Goal: Task Accomplishment & Management: Use online tool/utility

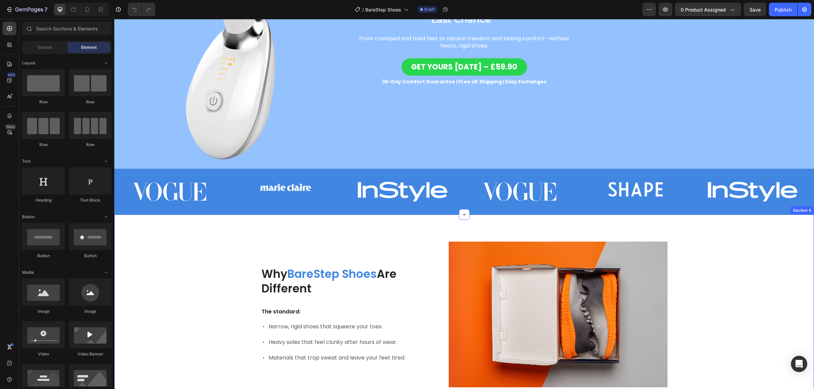
scroll to position [42, 0]
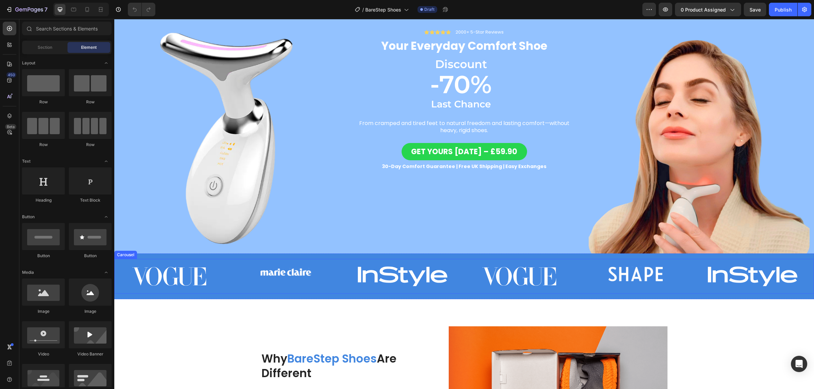
click at [340, 222] on img at bounding box center [229, 140] width 230 height 230
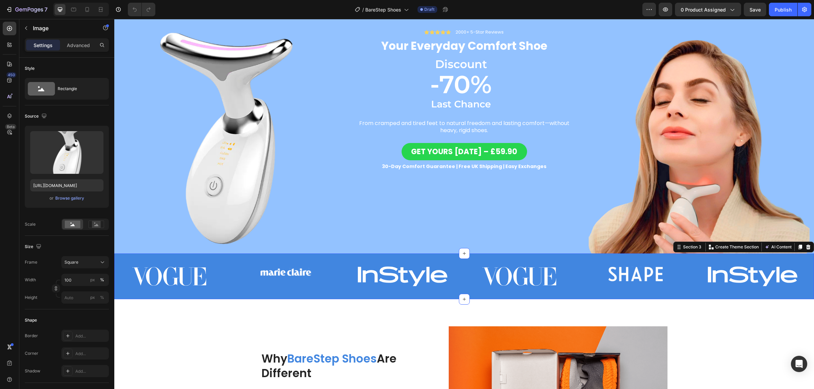
click at [364, 254] on div "Image Image Image Image Image Image Carousel Section 3 You can create reusable …" at bounding box center [464, 277] width 700 height 46
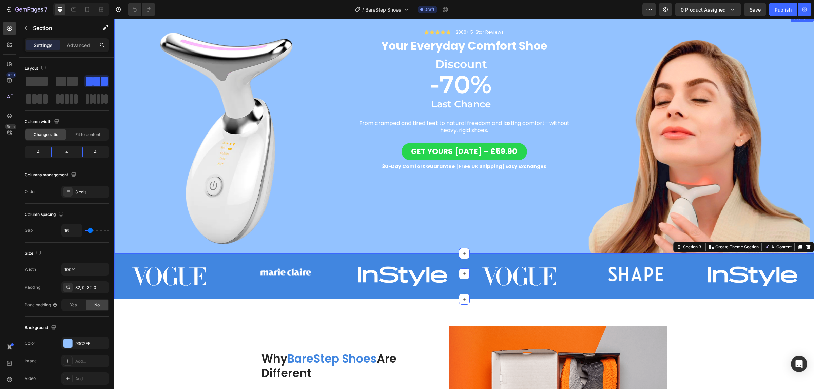
click at [362, 250] on div "Icon Icon Icon Icon Icon Icon List 2000+ 5-Star Reviews Text Block Row Your Eve…" at bounding box center [464, 144] width 230 height 238
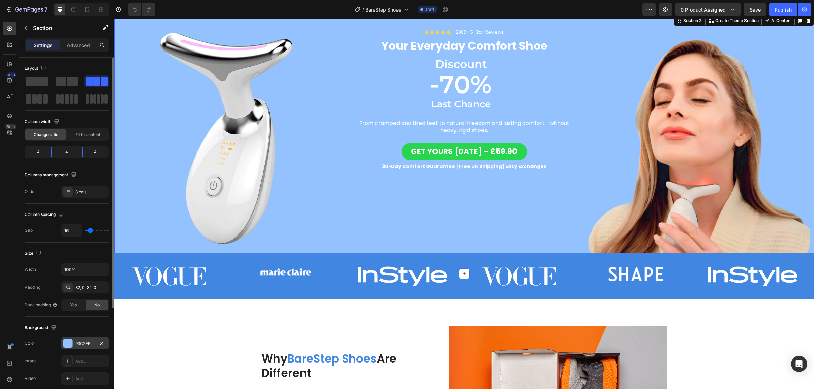
click at [82, 349] on div "93C2FF" at bounding box center [84, 343] width 47 height 12
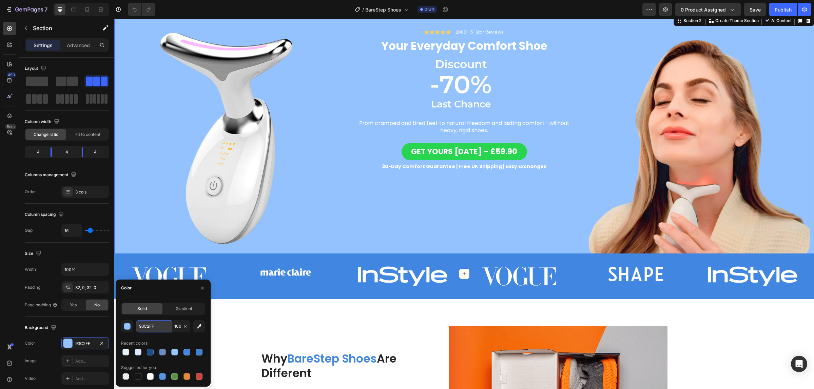
click at [150, 329] on input "93C2FF" at bounding box center [153, 326] width 35 height 12
click at [750, 295] on div "Image Image Image Image Image Image Carousel" at bounding box center [464, 279] width 700 height 40
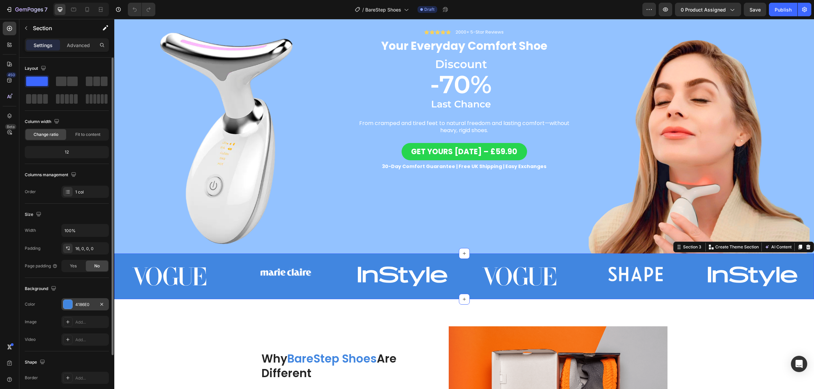
click at [83, 307] on div "4186E0" at bounding box center [85, 305] width 20 height 6
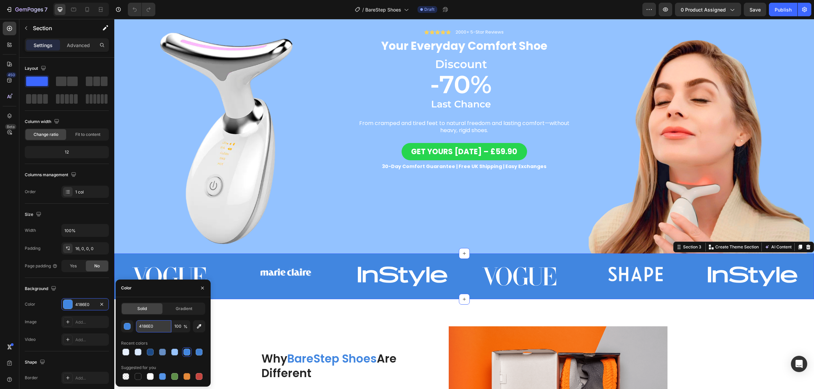
click at [152, 326] on input "4186E0" at bounding box center [153, 326] width 35 height 12
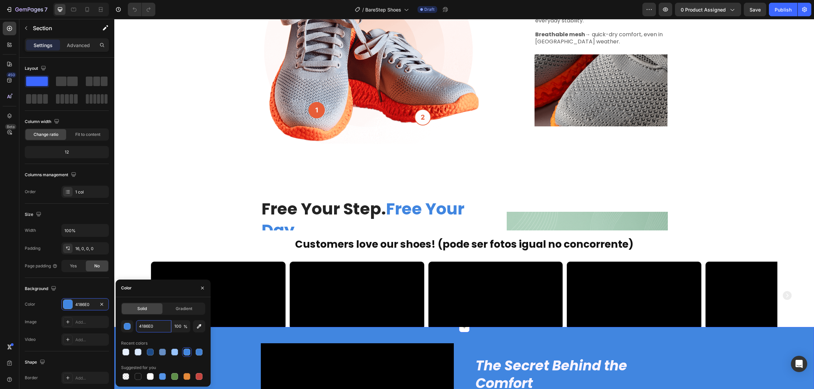
scroll to position [678, 0]
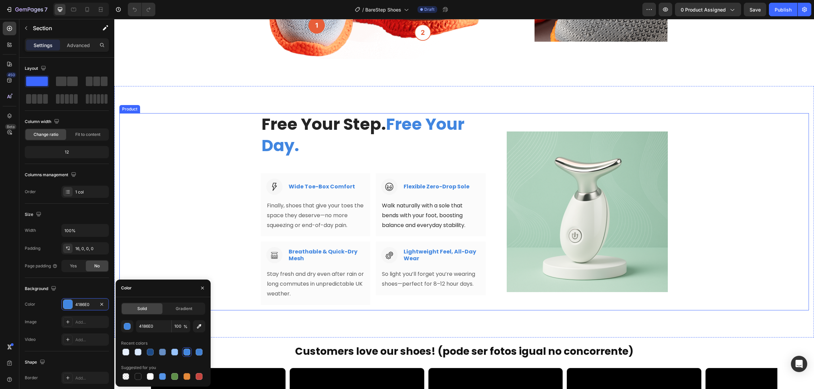
click at [753, 284] on div "Free Your Step. Free Your Day. Heading Row Image Wide Toe-Box Comfort Heading R…" at bounding box center [463, 211] width 689 height 197
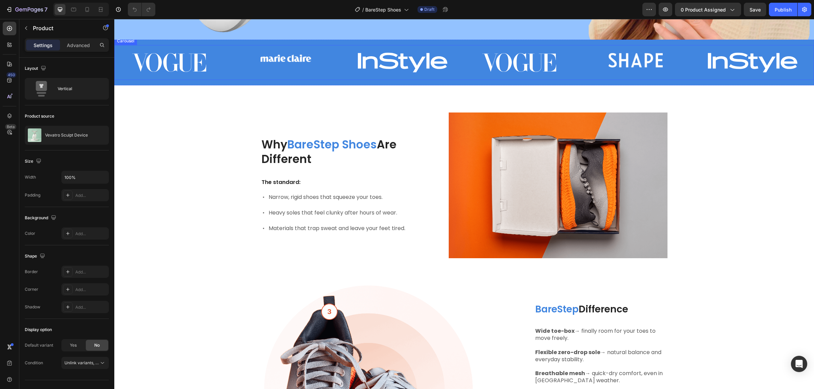
scroll to position [0, 0]
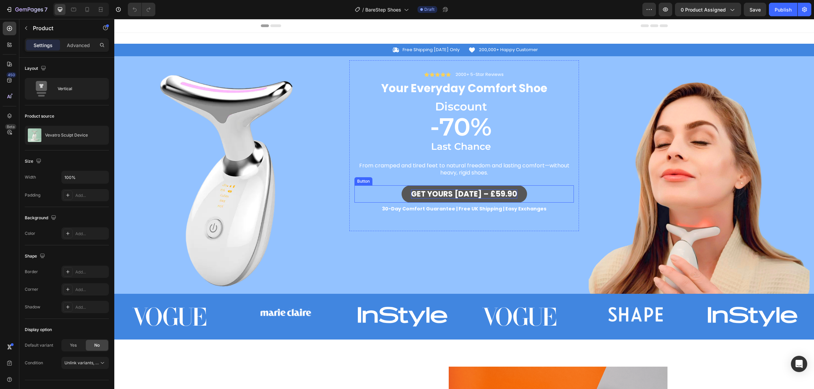
click at [479, 192] on strong "GET YOURS [DATE] – £59.90" at bounding box center [464, 194] width 106 height 11
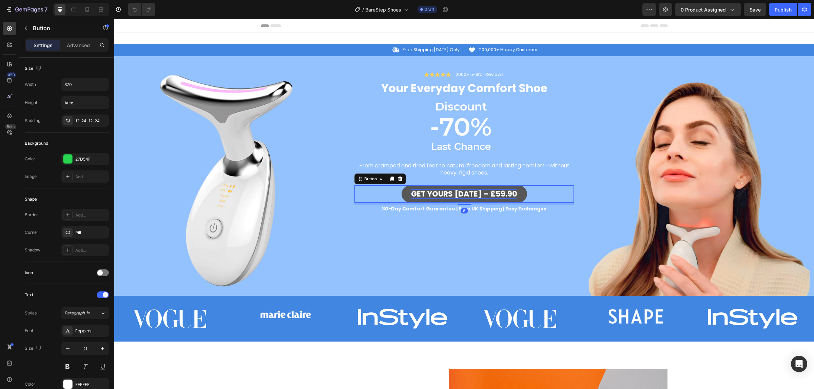
click at [486, 192] on strong "GET YOURS [DATE] – £59.90" at bounding box center [464, 194] width 106 height 11
drag, startPoint x: 479, startPoint y: 197, endPoint x: 513, endPoint y: 195, distance: 34.0
click at [513, 195] on link "GET YOURS [DATE] – £59.90" at bounding box center [464, 194] width 125 height 17
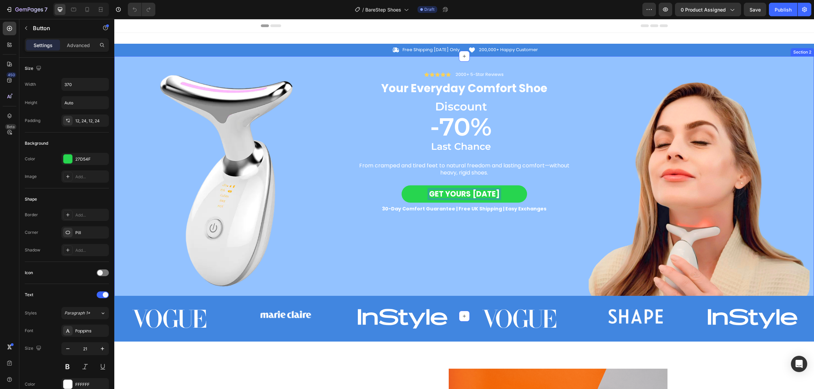
click at [558, 241] on div "Icon Icon Icon Icon Icon Icon List 2000+ 5-Star Reviews Text Block Row Your Eve…" at bounding box center [464, 186] width 230 height 238
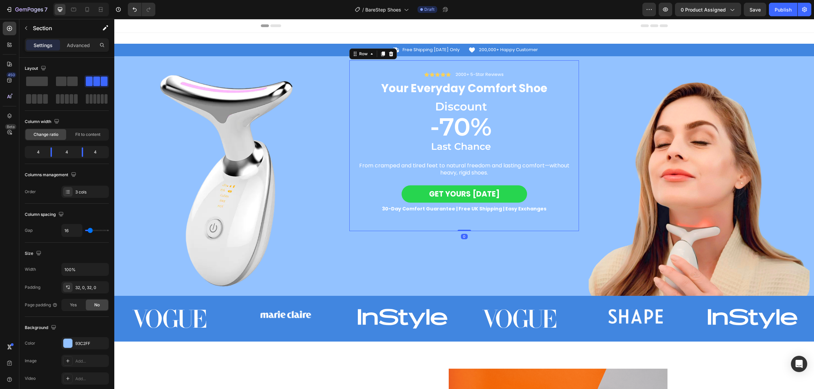
click at [551, 67] on div "Icon Icon Icon Icon Icon Icon List 2000+ 5-Star Reviews Text Block Row Your Eve…" at bounding box center [464, 145] width 230 height 171
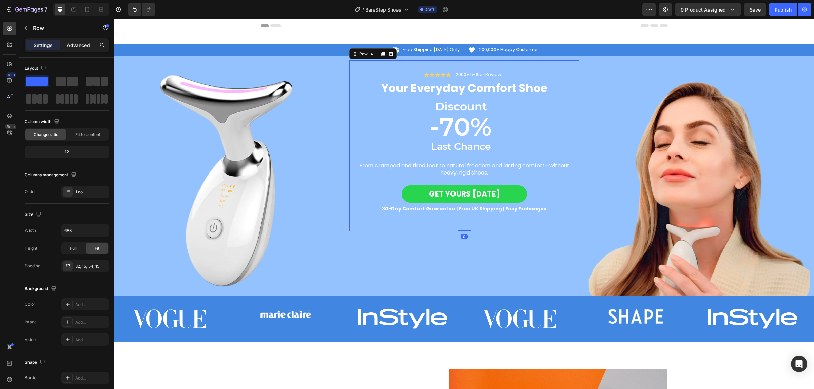
click at [77, 44] on p "Advanced" at bounding box center [78, 45] width 23 height 7
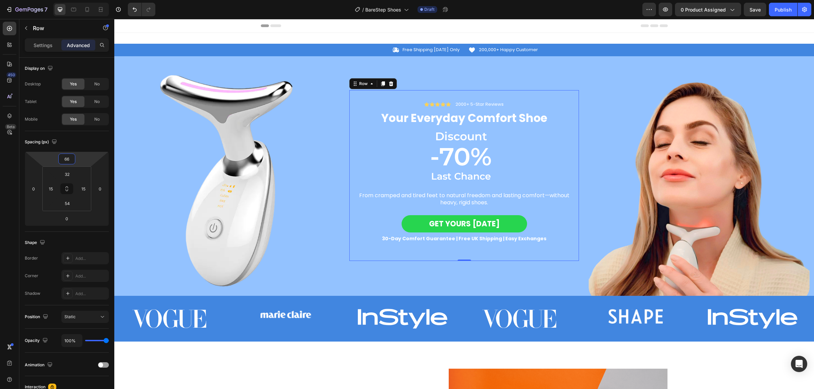
type input "62"
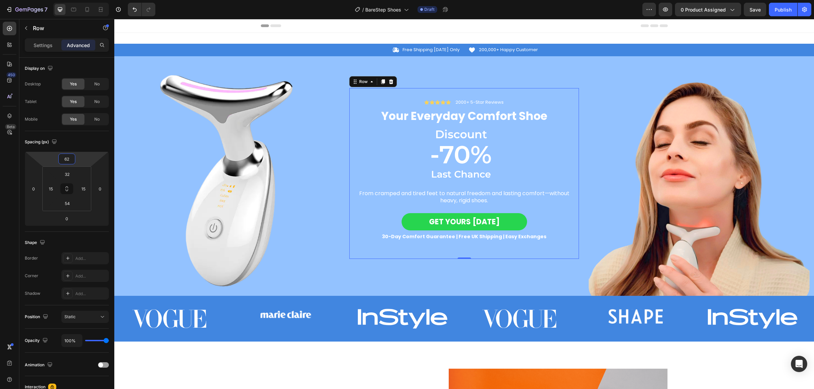
drag, startPoint x: 87, startPoint y: 158, endPoint x: 100, endPoint y: 141, distance: 21.4
click at [100, 0] on html "7 Version history / BareStep Shoes Draft Preview 0 product assigned Save Publis…" at bounding box center [407, 0] width 814 height 0
click at [489, 221] on strong "GET YOURS [DATE]" at bounding box center [464, 222] width 71 height 11
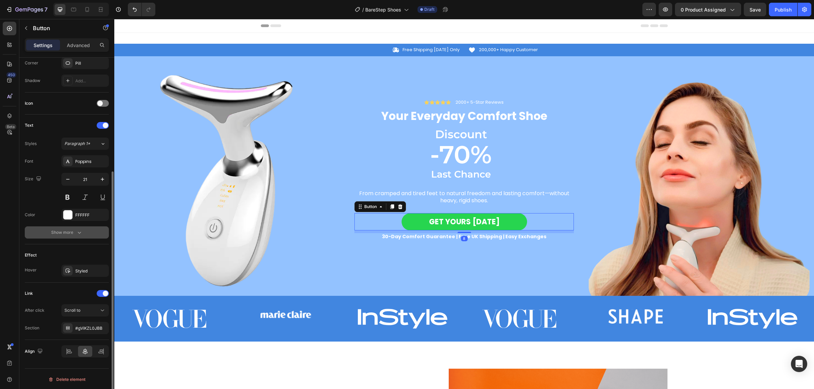
scroll to position [172, 0]
click at [84, 321] on div "#gViKZL0JBB" at bounding box center [84, 326] width 47 height 12
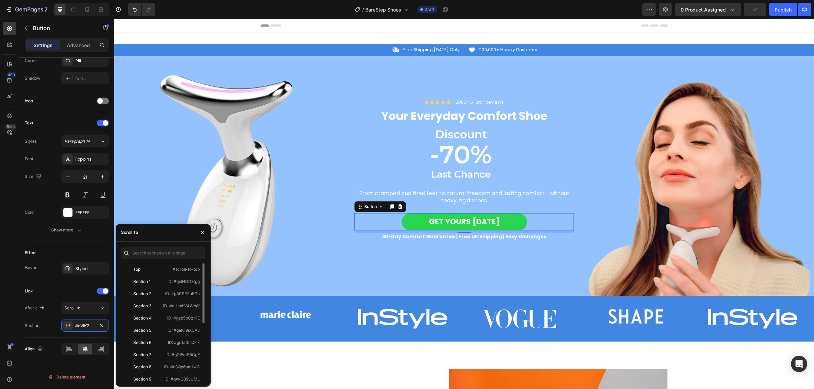
scroll to position [85, 0]
click at [140, 329] on div "Section 12" at bounding box center [143, 331] width 20 height 6
click at [178, 327] on div "Section 12 ID: #gmMwDmwJxt" at bounding box center [161, 331] width 81 height 12
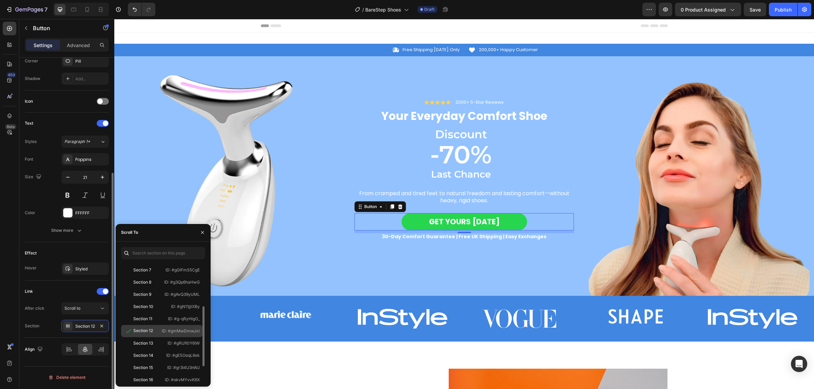
click at [178, 327] on div "Section 12 ID: #gmMwDmwJxt" at bounding box center [161, 331] width 81 height 12
click at [176, 328] on p "ID: #gmMwDmwJxt" at bounding box center [181, 331] width 38 height 6
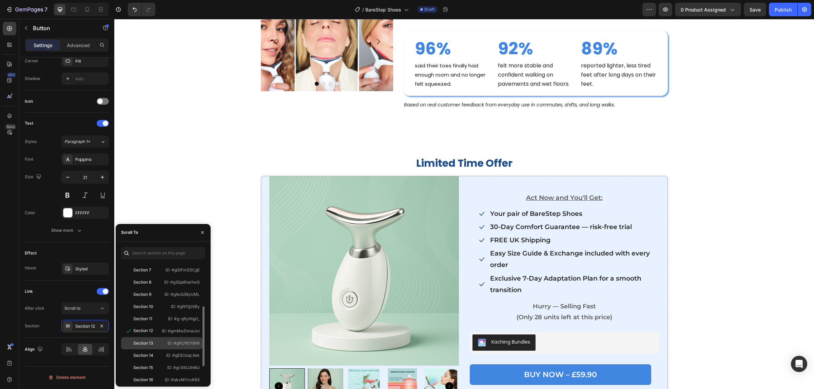
scroll to position [114, 0]
click at [163, 333] on div "Section 15 ID: #gr3I4U3nWJ" at bounding box center [161, 339] width 81 height 12
click at [203, 230] on icon "button" at bounding box center [202, 232] width 5 height 5
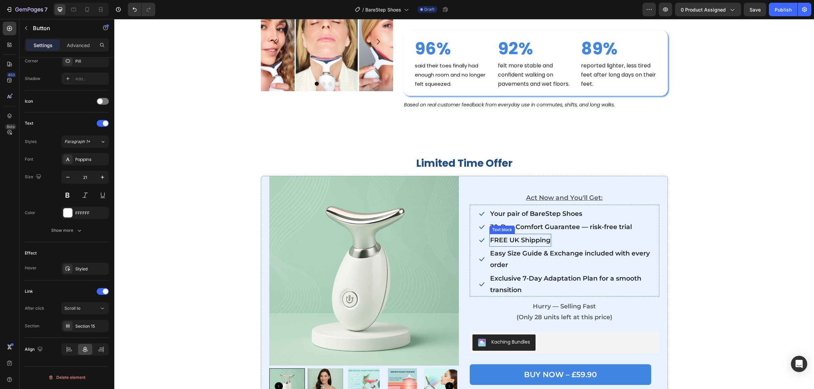
scroll to position [2628, 0]
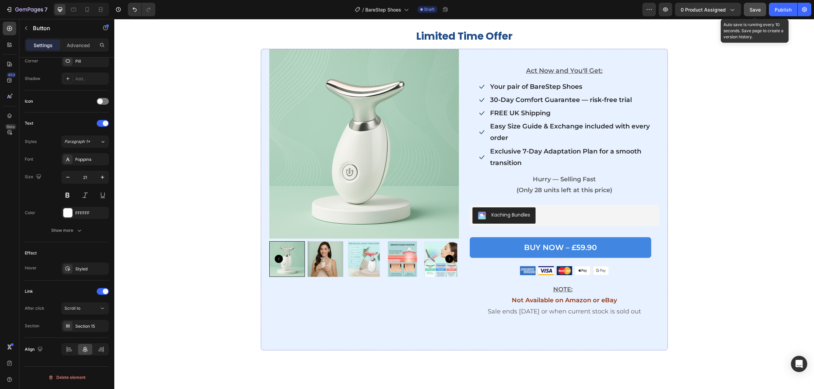
click at [760, 9] on span "Save" at bounding box center [754, 10] width 11 height 6
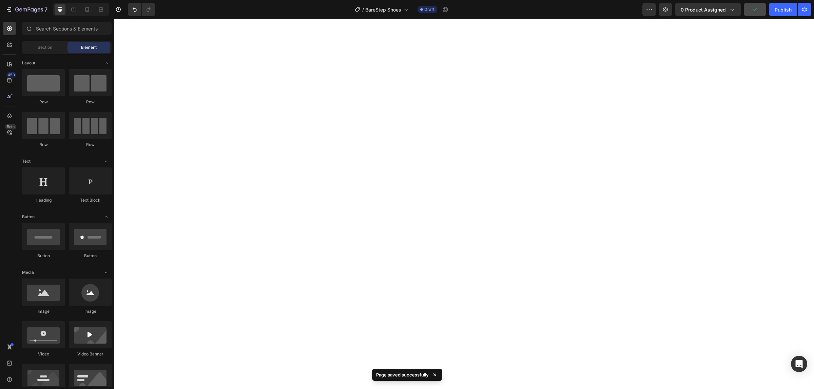
scroll to position [0, 0]
